Goal: Check status: Check status

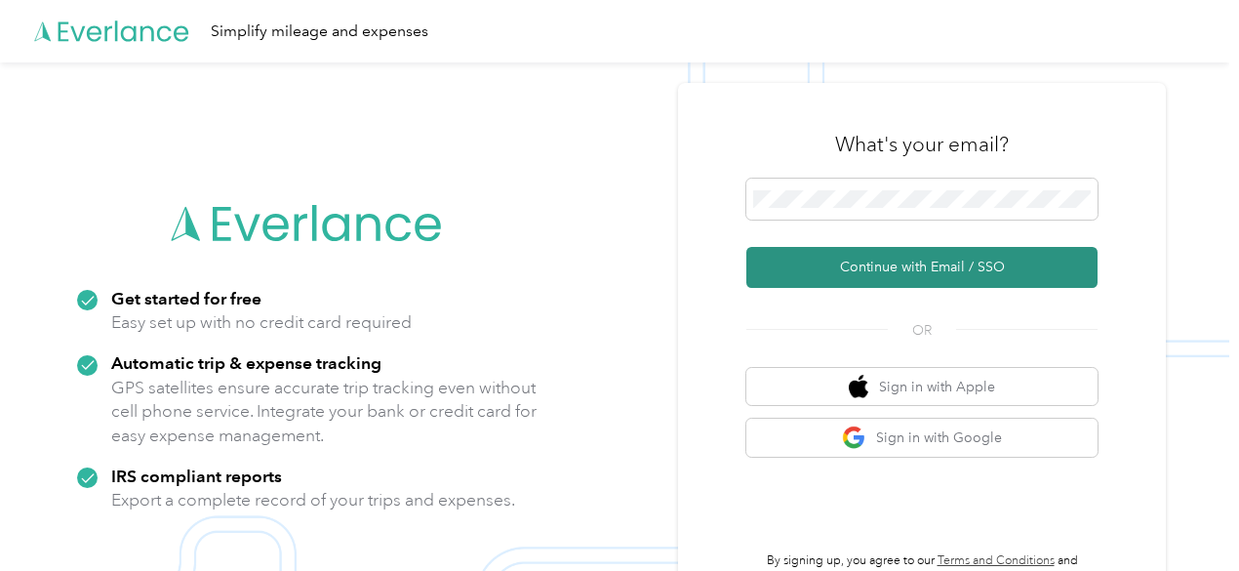
click at [890, 264] on button "Continue with Email / SSO" at bounding box center [922, 267] width 351 height 41
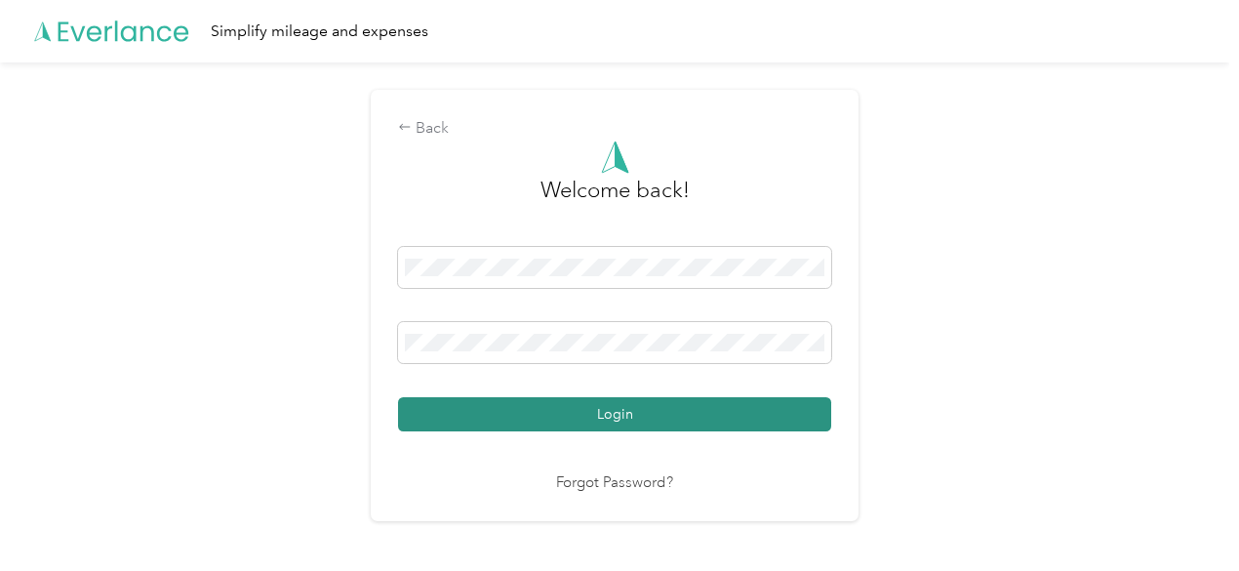
click at [578, 427] on button "Login" at bounding box center [614, 414] width 433 height 34
